Goal: Information Seeking & Learning: Learn about a topic

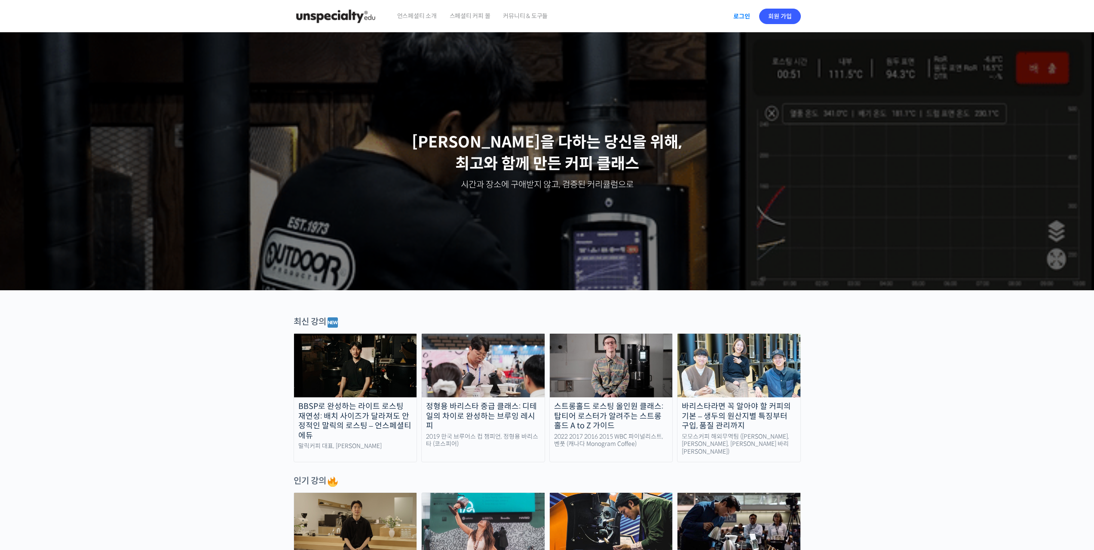
click at [730, 18] on link "로그인" at bounding box center [742, 16] width 27 height 20
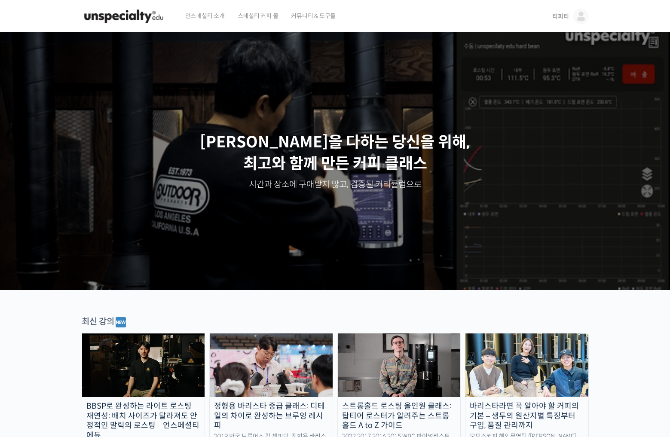
click at [569, 16] on link "티피티" at bounding box center [571, 16] width 36 height 33
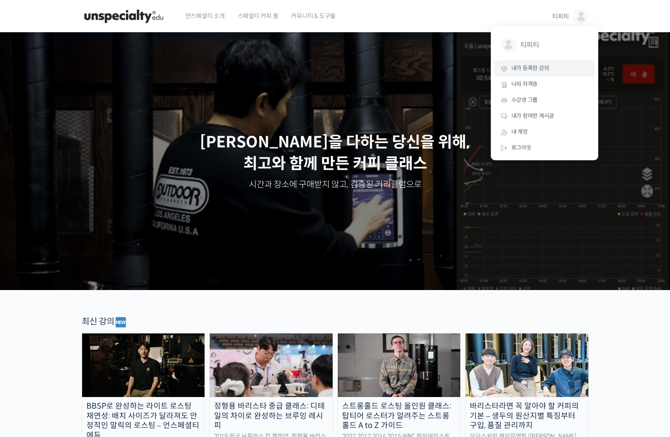
click at [538, 69] on span "내가 등록한 강의" at bounding box center [531, 68] width 38 height 7
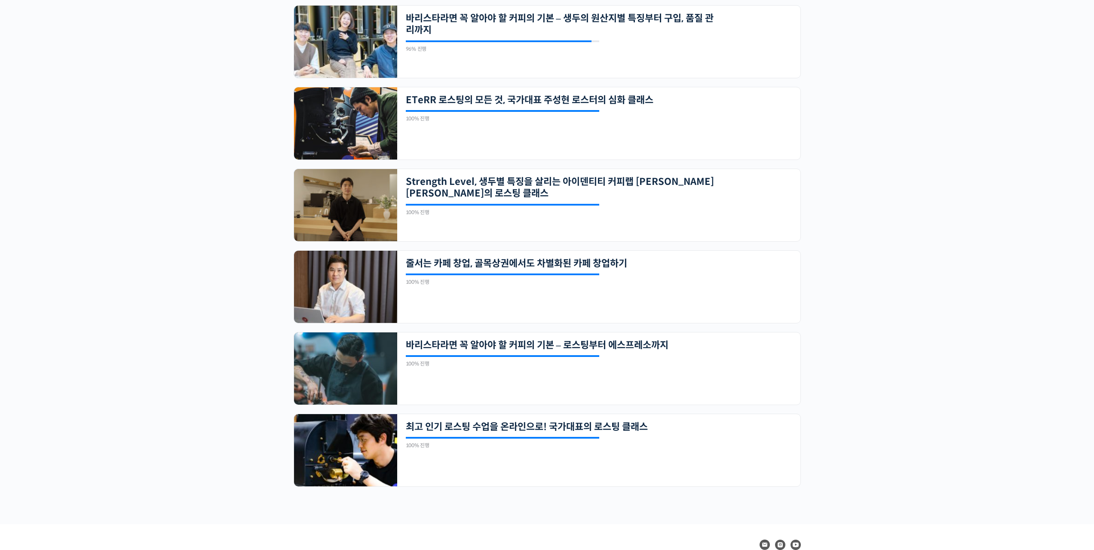
scroll to position [271, 0]
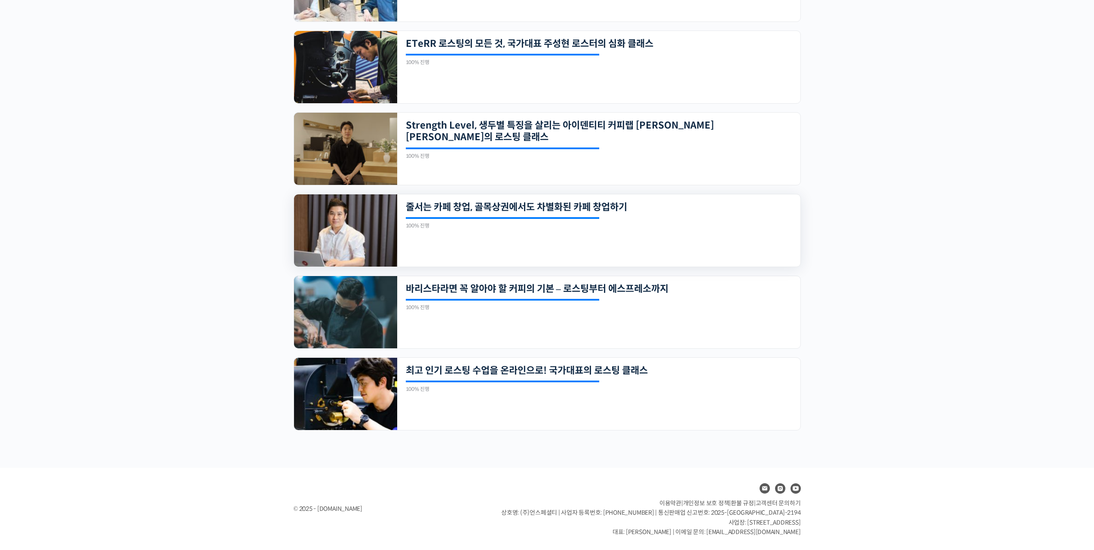
click at [457, 223] on div "100% 진행 최근 활동: 2023년 07월 20일 10:10 오전" at bounding box center [503, 222] width 194 height 11
click at [578, 209] on link "줄서는 카페 창업, 골목상권에서도 차별화된 카페 창업하기" at bounding box center [560, 207] width 309 height 12
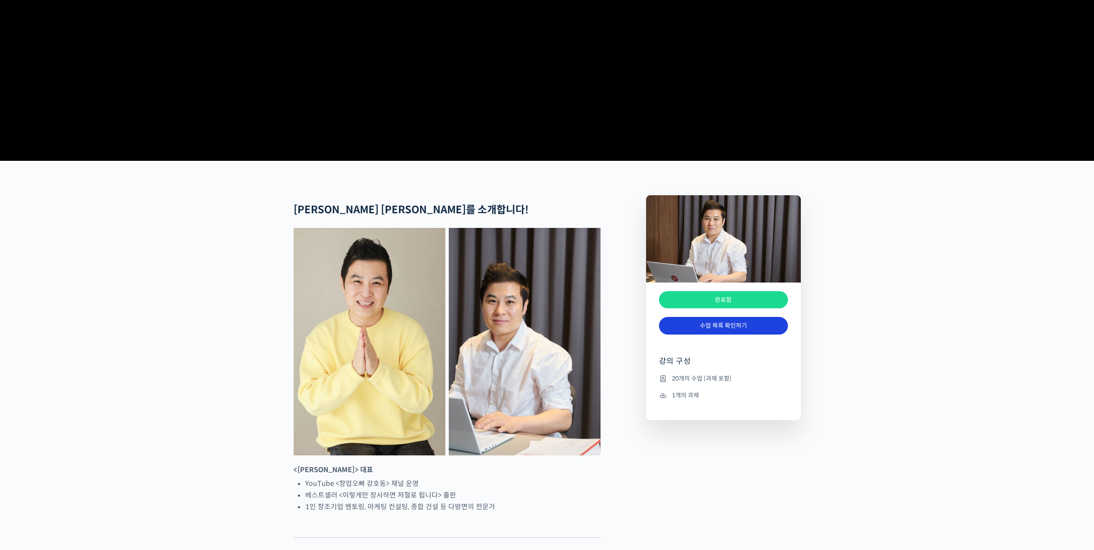
click at [735, 335] on link "수업 목록 확인하기" at bounding box center [723, 326] width 129 height 18
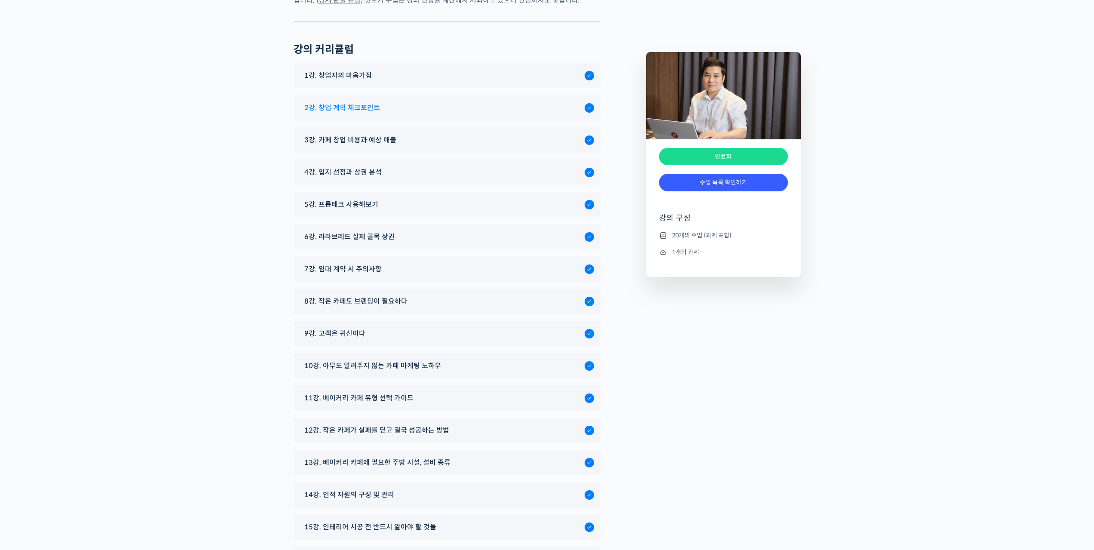
scroll to position [3838, 0]
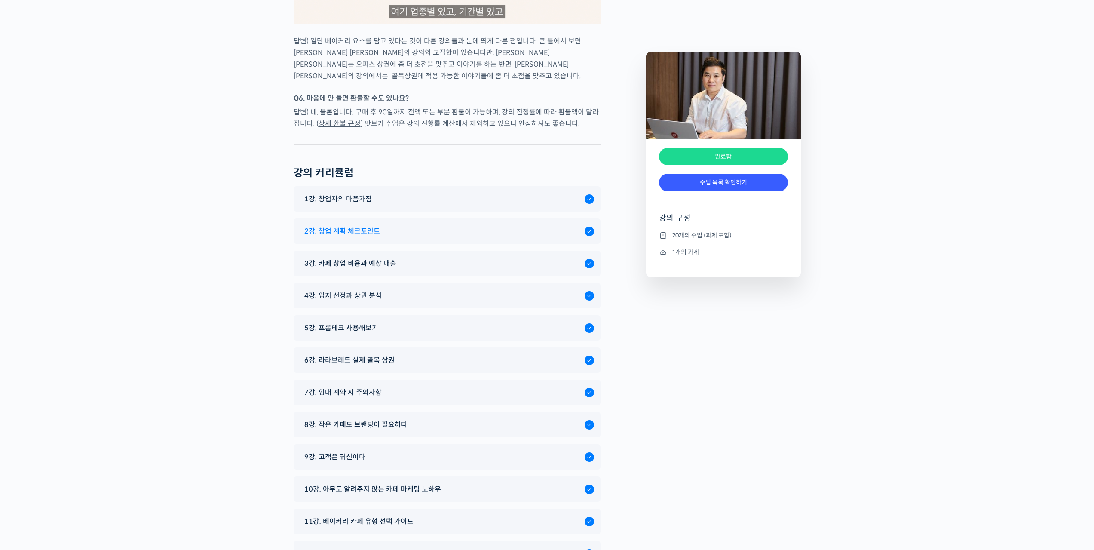
click at [320, 225] on span "2강. 창업 계획 체크포인트" at bounding box center [342, 231] width 76 height 12
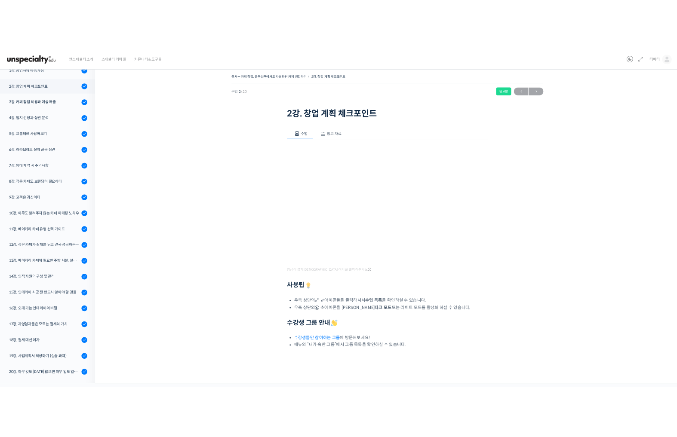
scroll to position [120, 0]
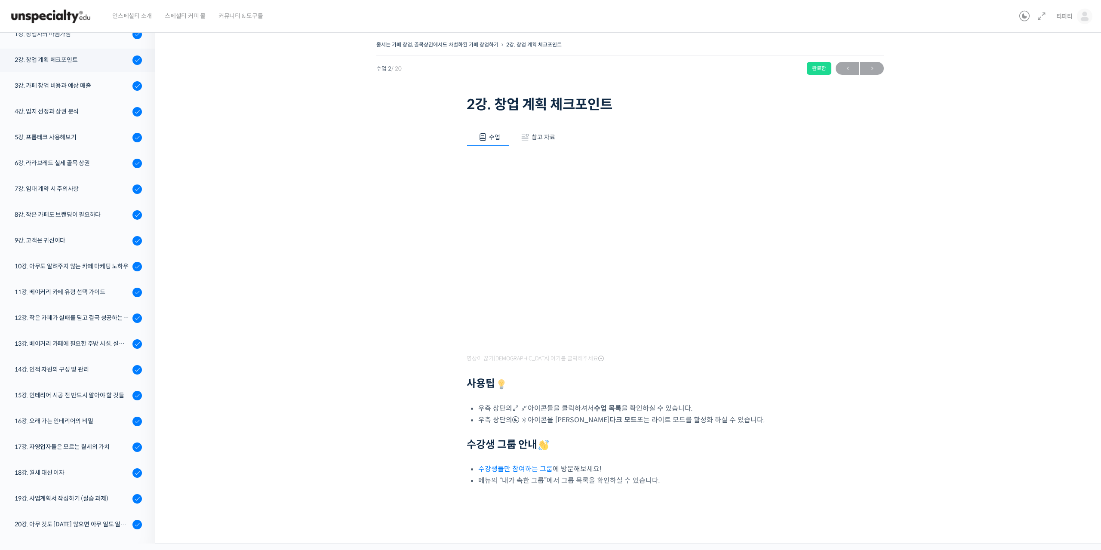
click at [540, 138] on span "참고 자료" at bounding box center [544, 137] width 24 height 8
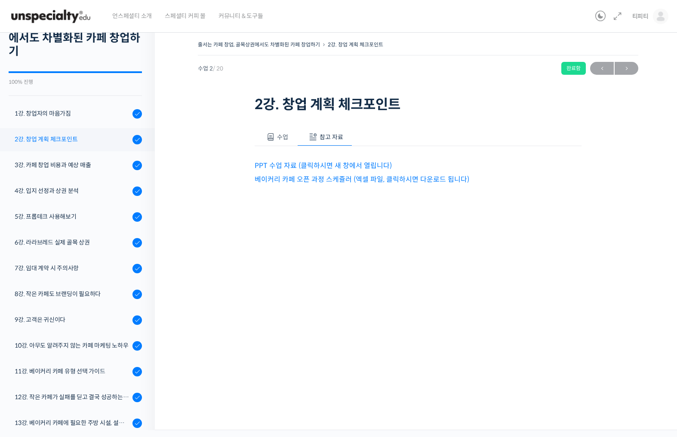
scroll to position [34, 0]
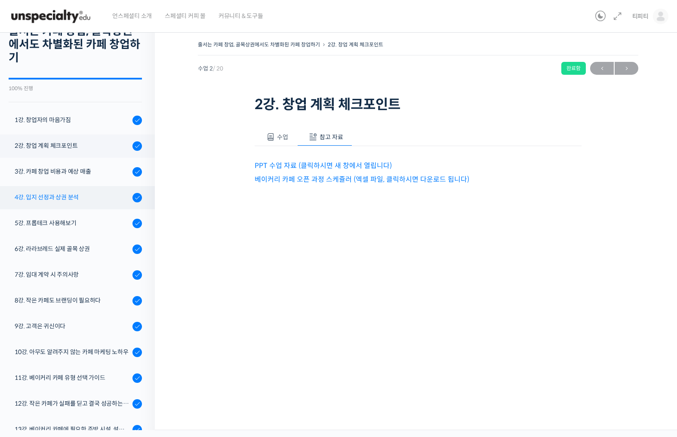
click at [81, 196] on div "4강. 입지 선정과 상권 분석" at bounding box center [72, 197] width 115 height 9
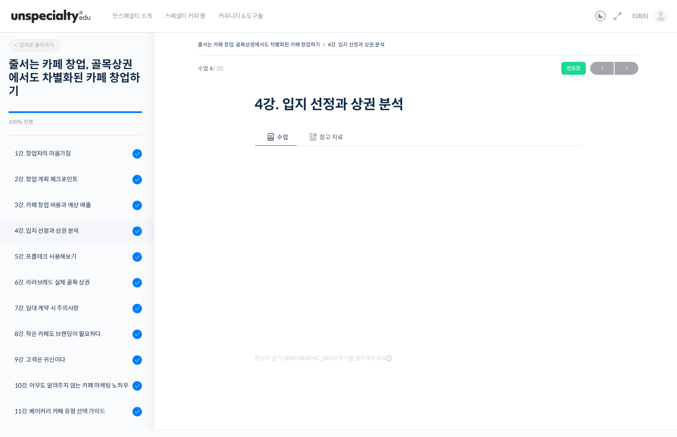
scroll to position [187, 0]
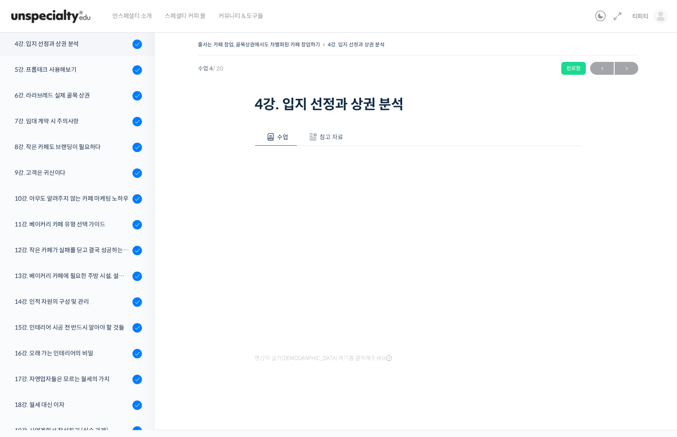
click at [335, 139] on span "참고 자료" at bounding box center [332, 137] width 24 height 8
click at [360, 178] on link "점포 조사 체크리스트 (엑셀 파일, 클릭하시면 다운로드 됩니다)" at bounding box center [344, 179] width 179 height 9
click at [528, 43] on div "줄서는 카페 창업, 골목상권에서도 차별화된 카페 창업하기 4강. 입지 선정과 상권 분석 완료함" at bounding box center [418, 47] width 440 height 17
